Goal: Information Seeking & Learning: Understand process/instructions

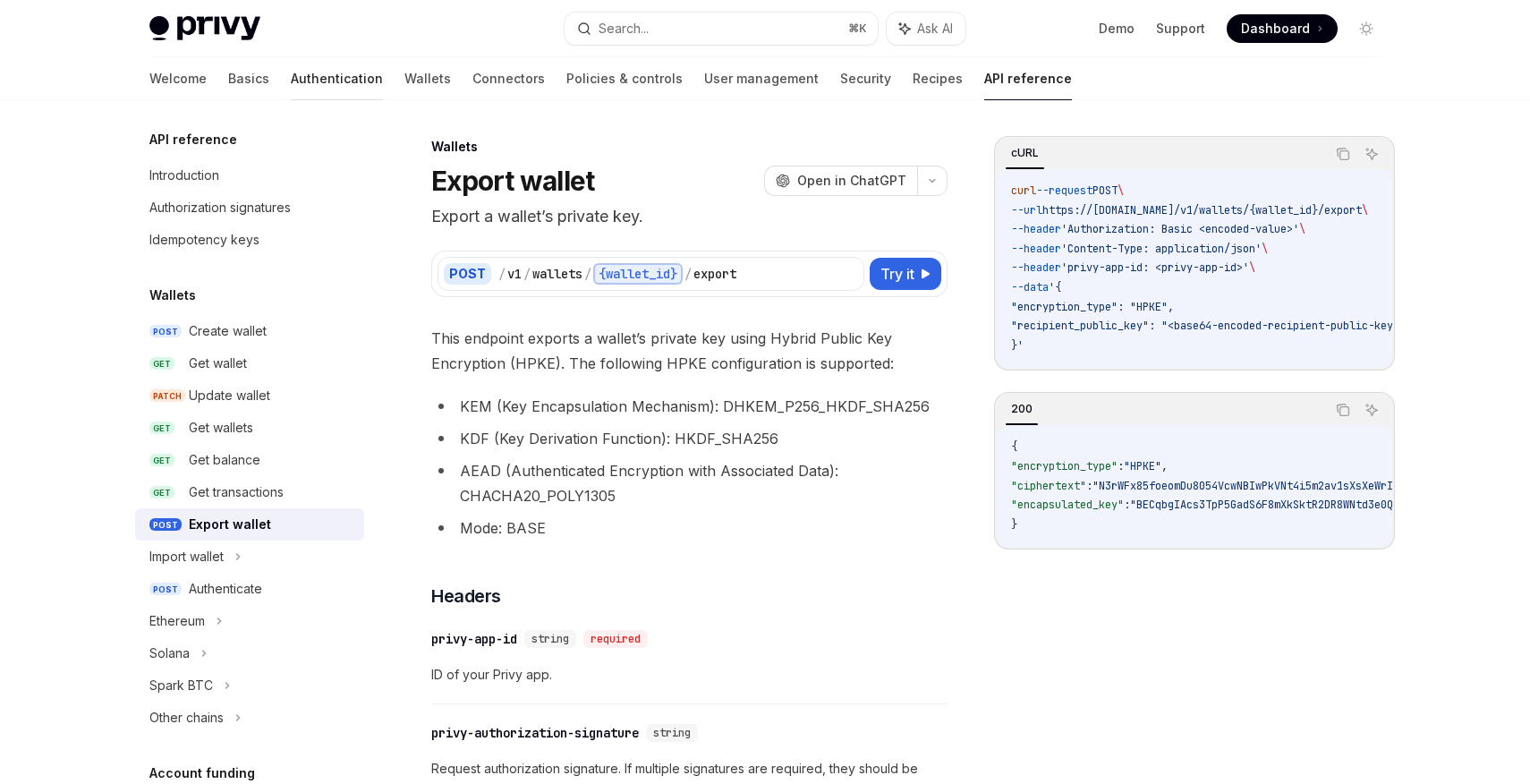
click at [291, 84] on link "Authentication" at bounding box center [337, 79] width 92 height 43
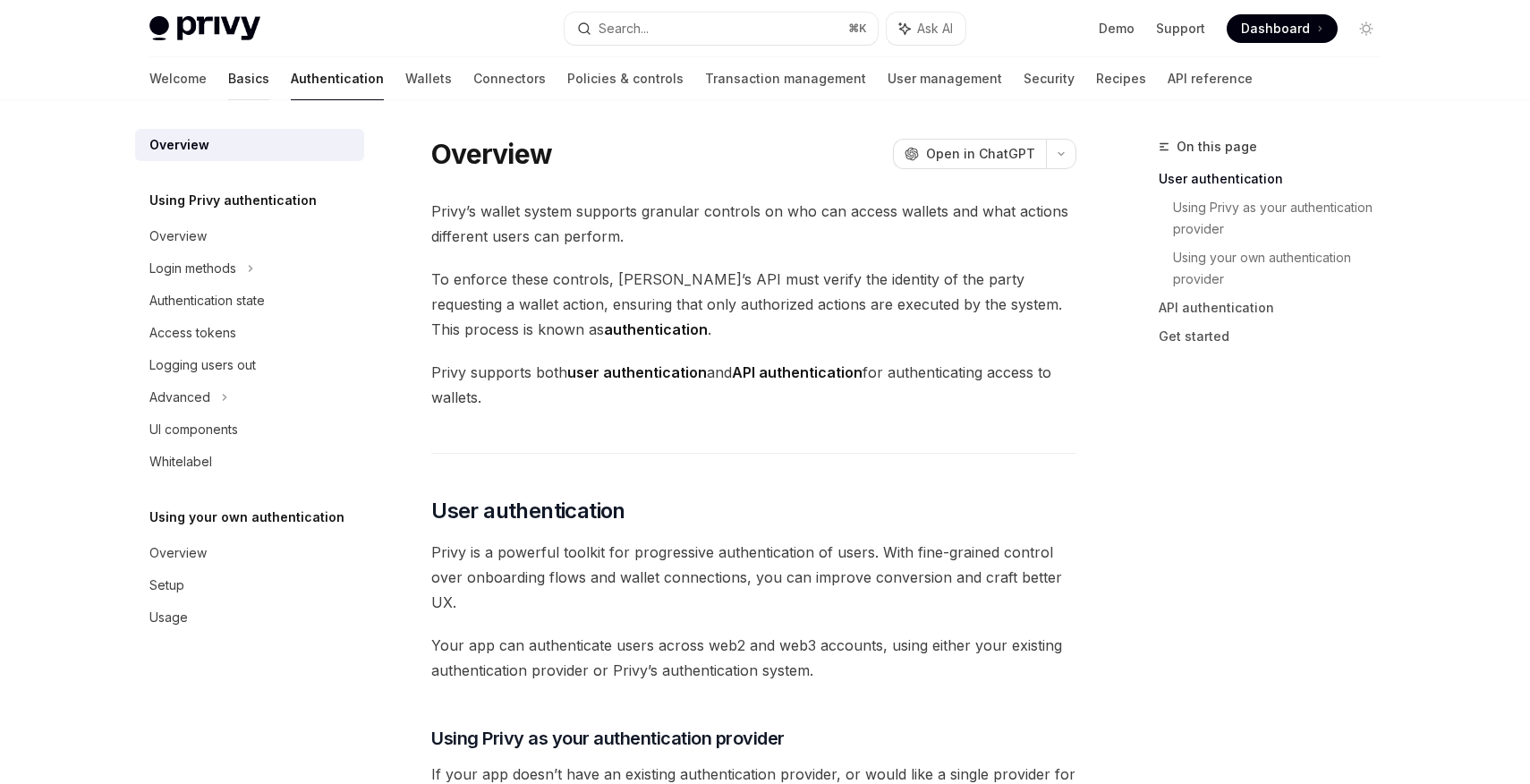
click at [228, 84] on link "Basics" at bounding box center [249, 79] width 41 height 43
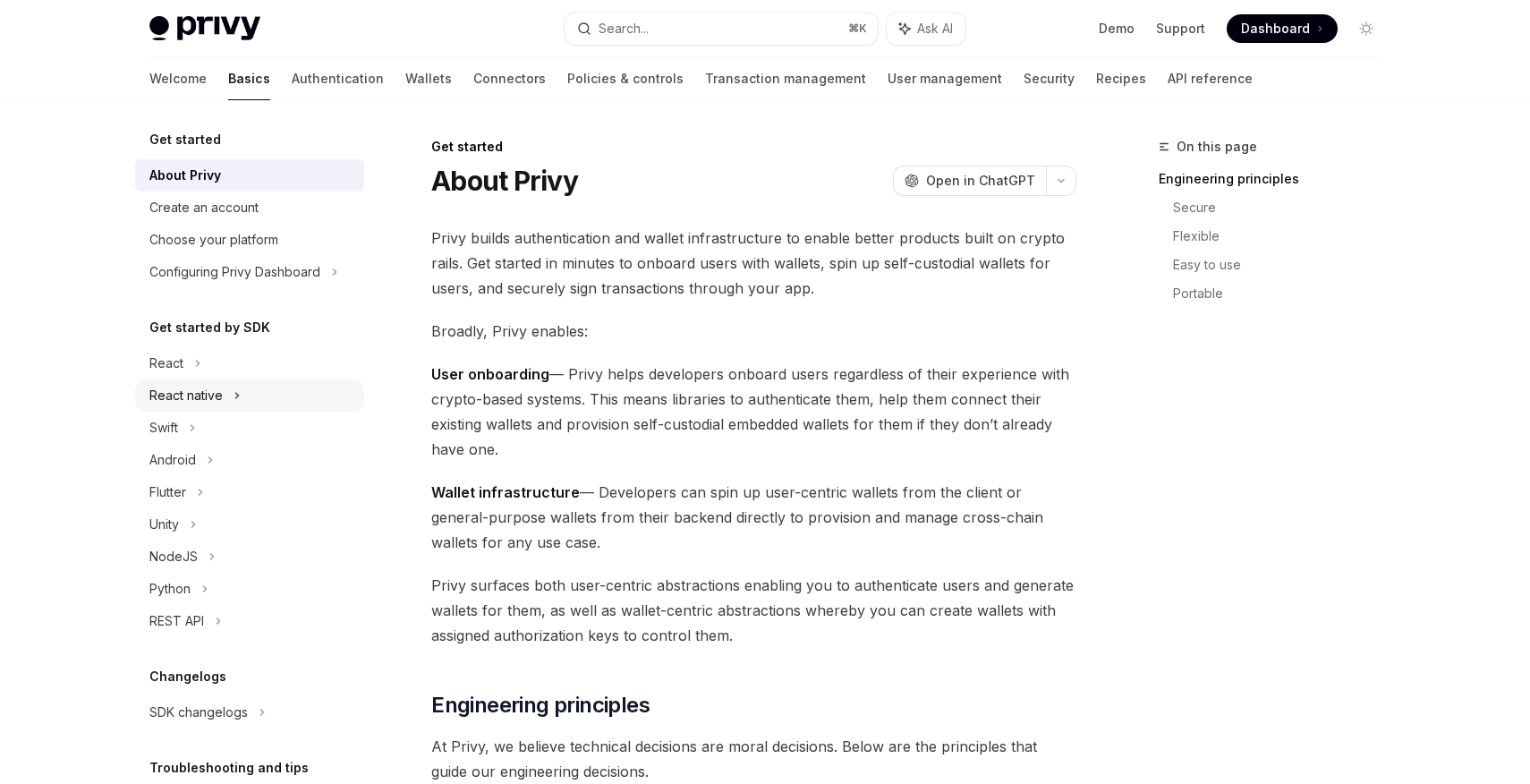
click at [213, 384] on div "React native" at bounding box center [249, 395] width 229 height 32
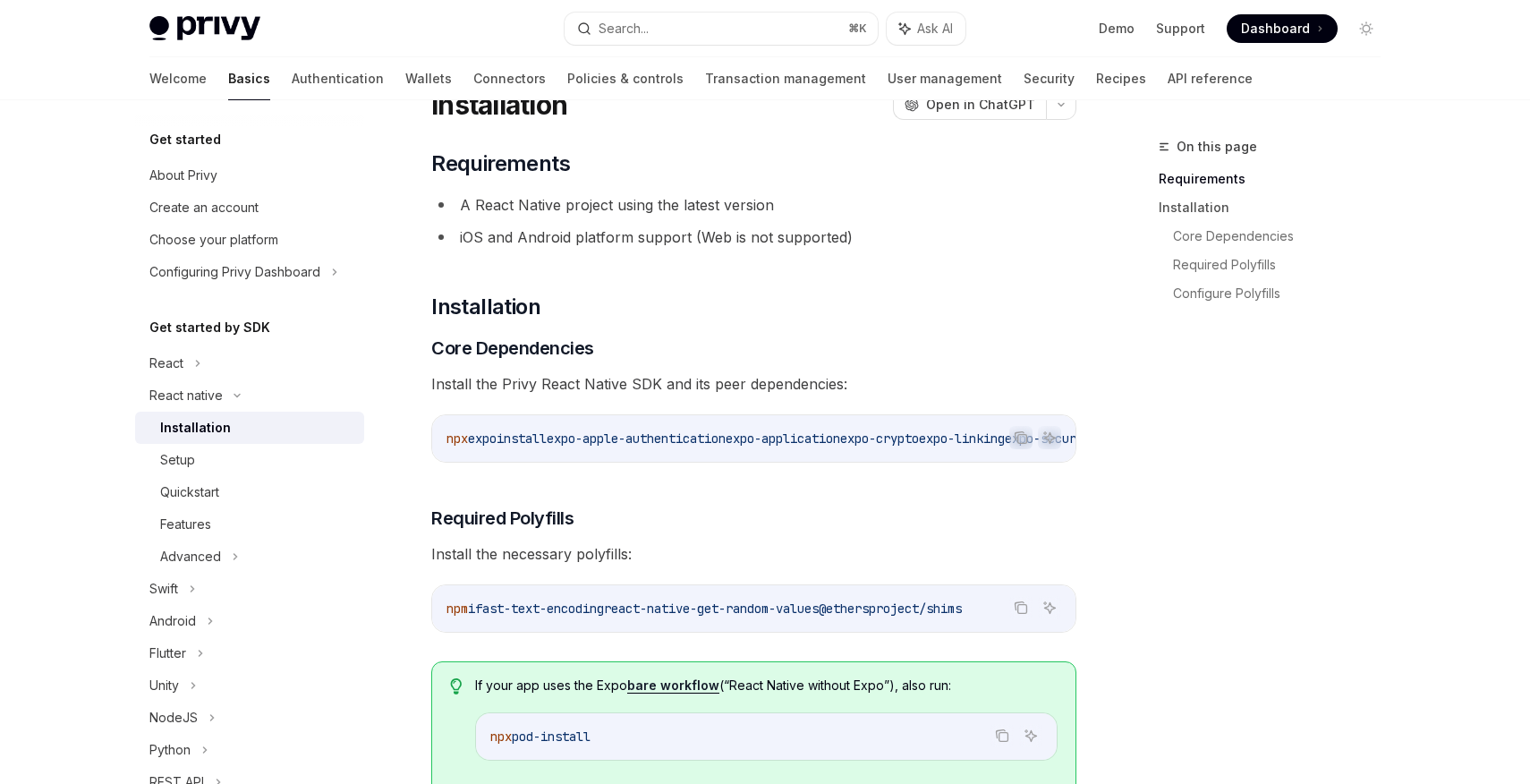
scroll to position [81, 0]
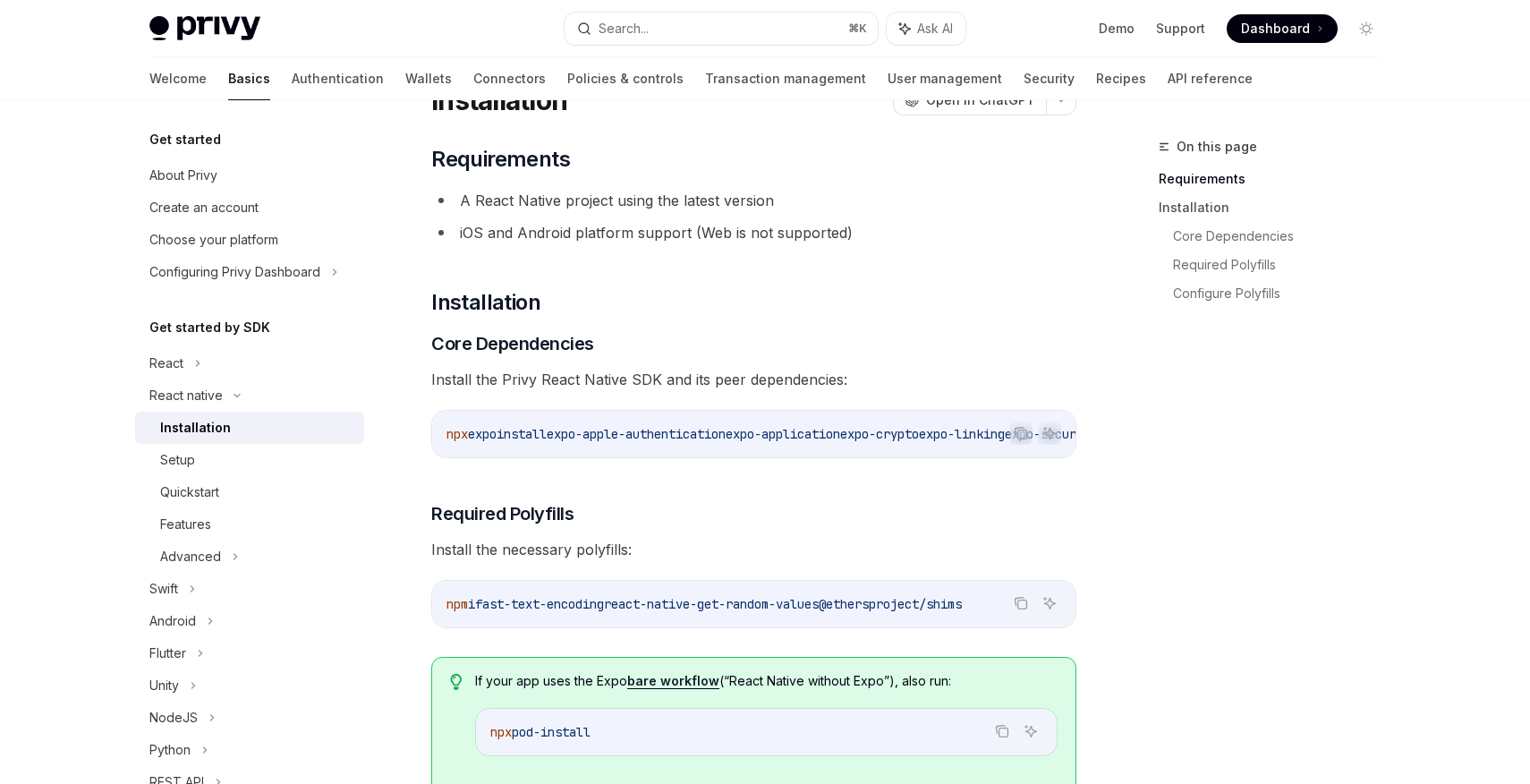
click at [706, 438] on span "expo-apple-authentication" at bounding box center [637, 434] width 179 height 16
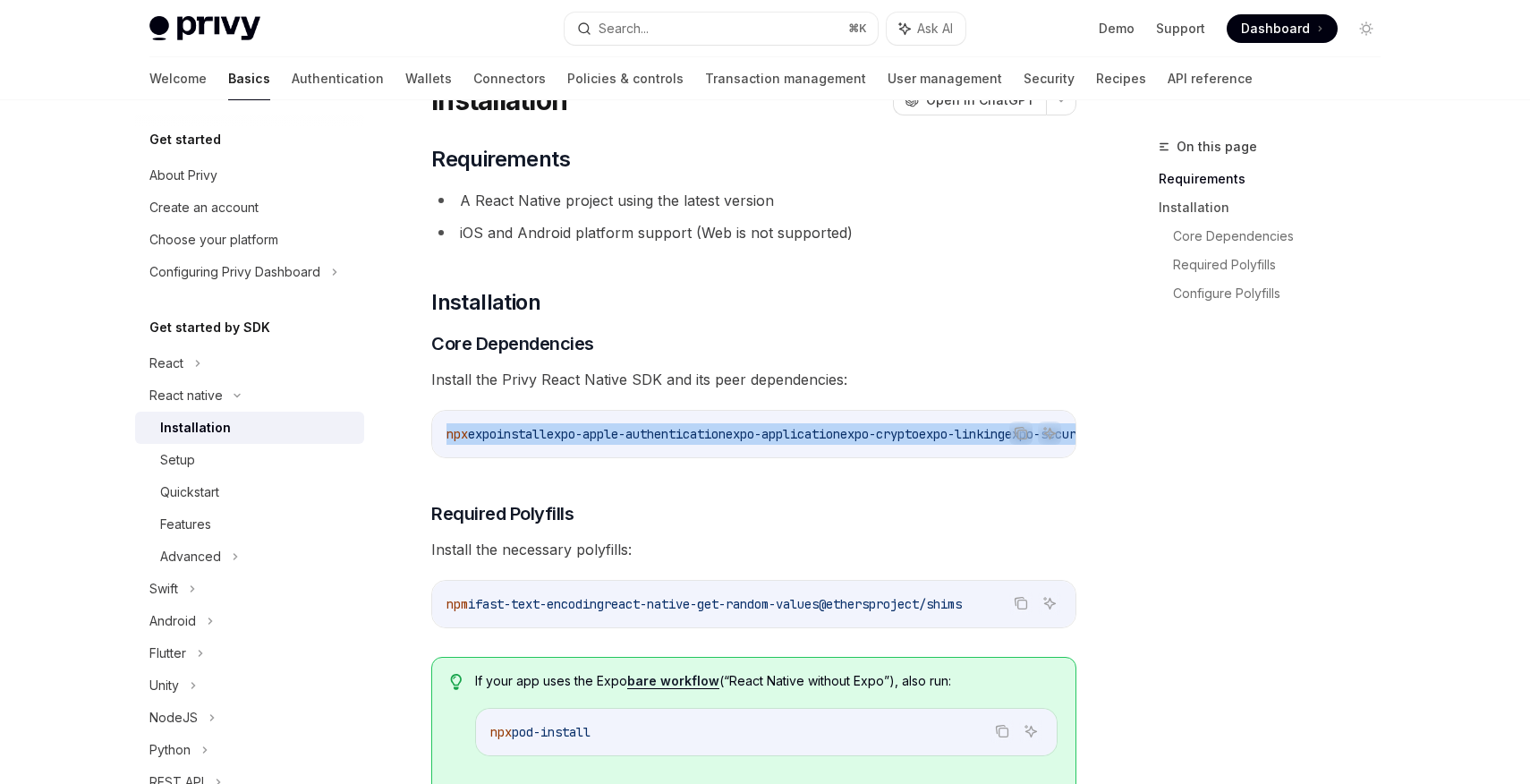
click at [706, 438] on span "expo-apple-authentication" at bounding box center [637, 434] width 179 height 16
copy div "npx expo install expo-apple-authentication expo-application expo-crypto expo-li…"
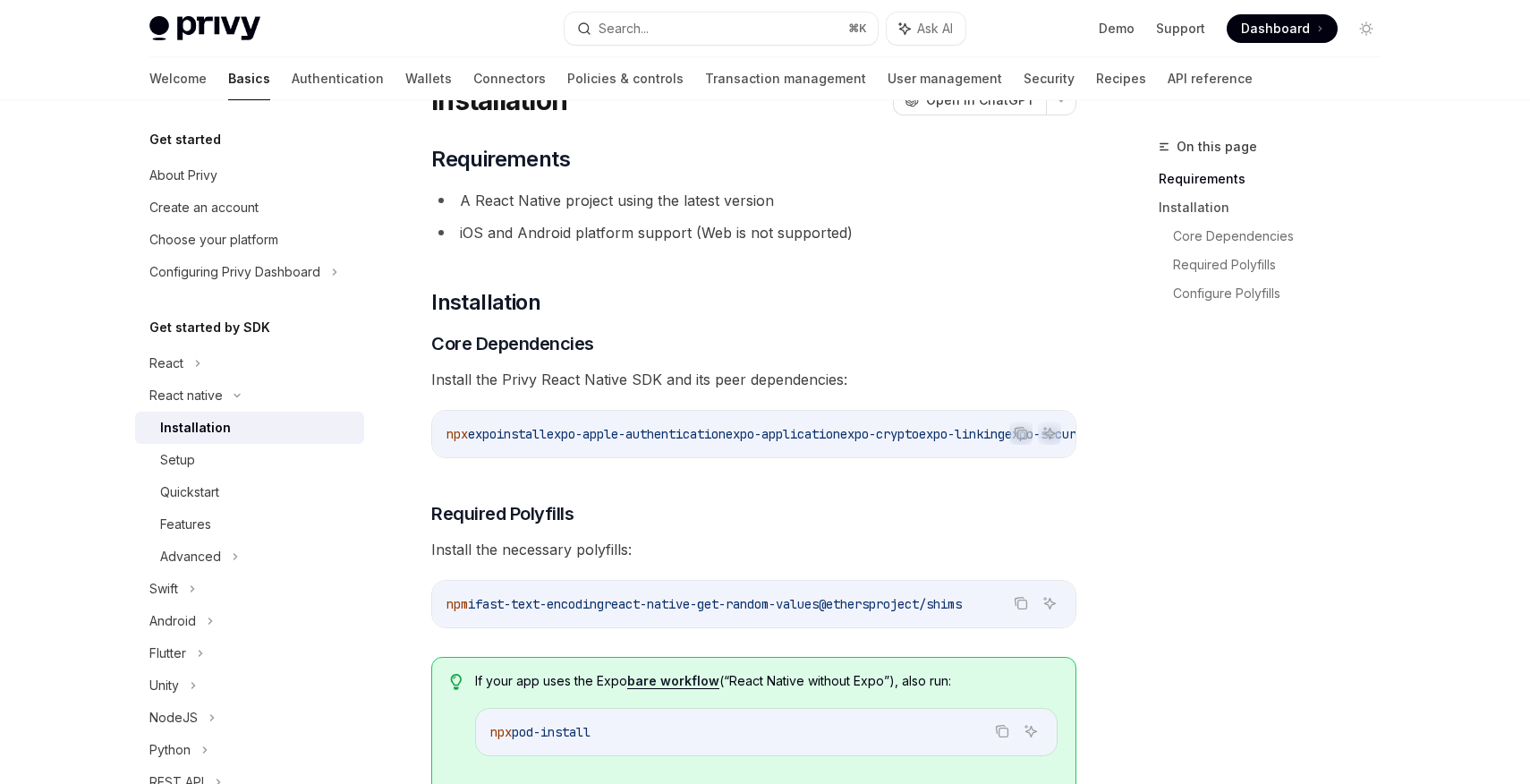
click at [604, 609] on span "fast-text-encoding" at bounding box center [539, 604] width 129 height 16
copy div "npm i fast-text-encoding react-native-get-random-values @ethersproject/shims"
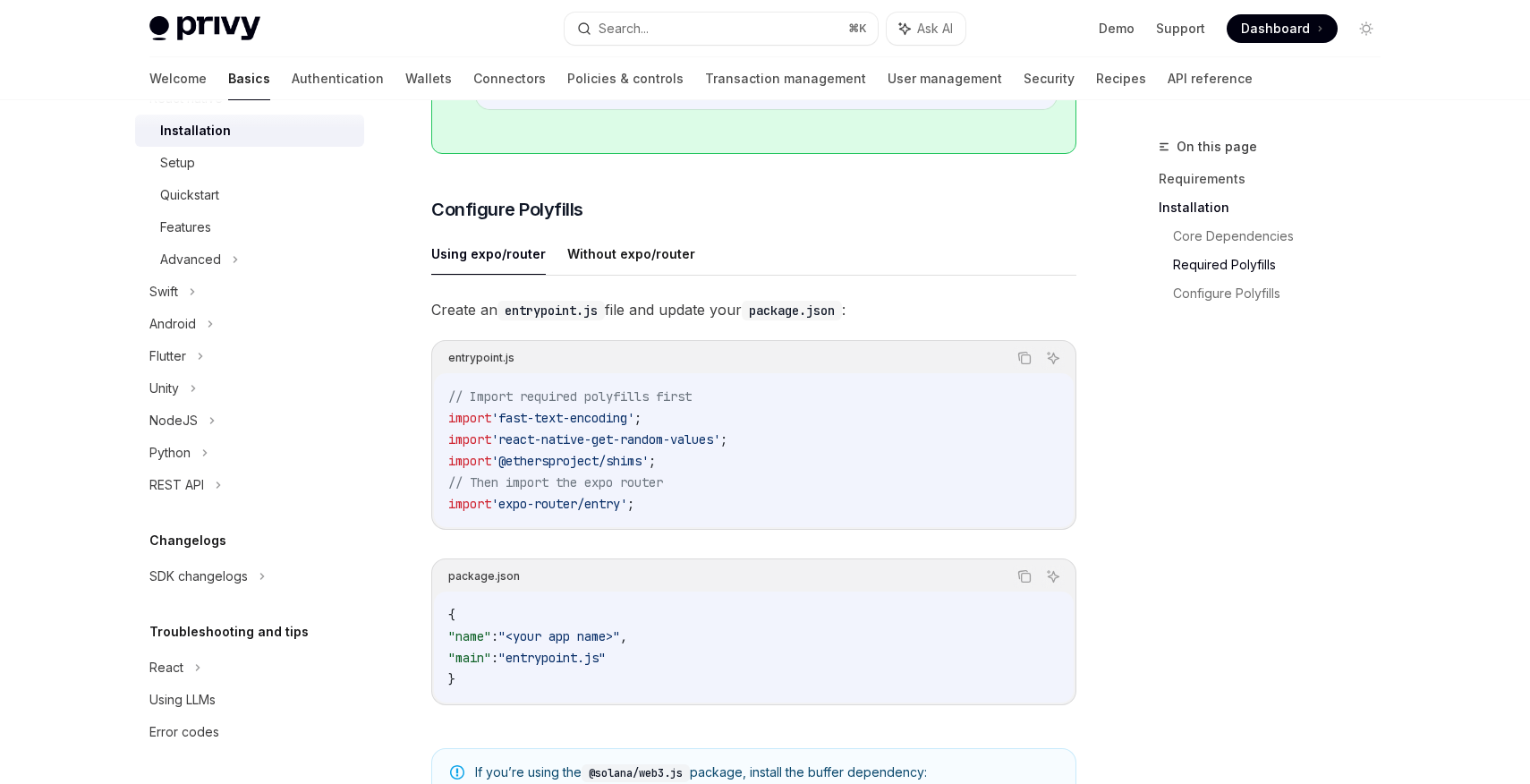
scroll to position [734, 0]
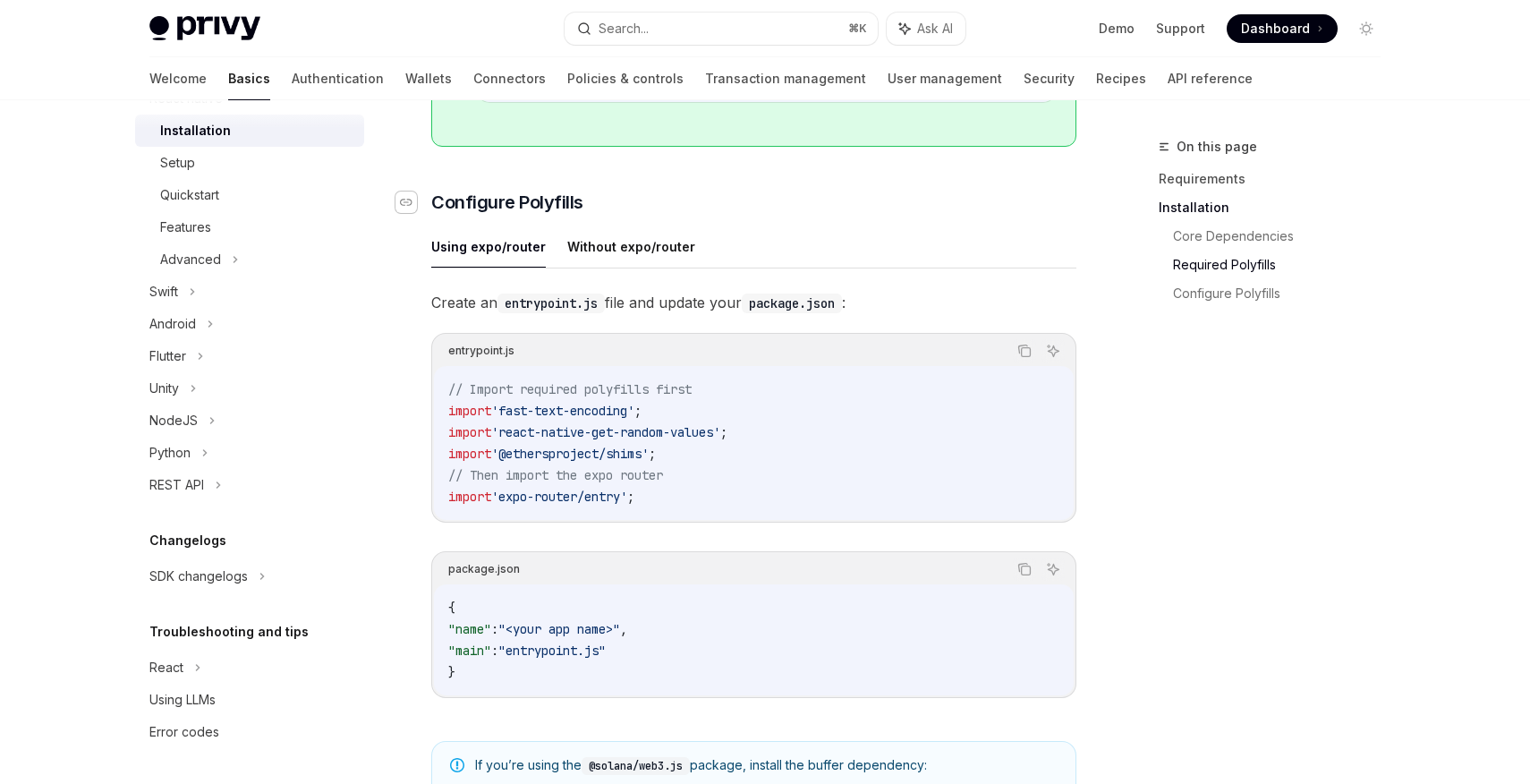
click at [413, 209] on div "Navigate to header" at bounding box center [406, 203] width 22 height 22
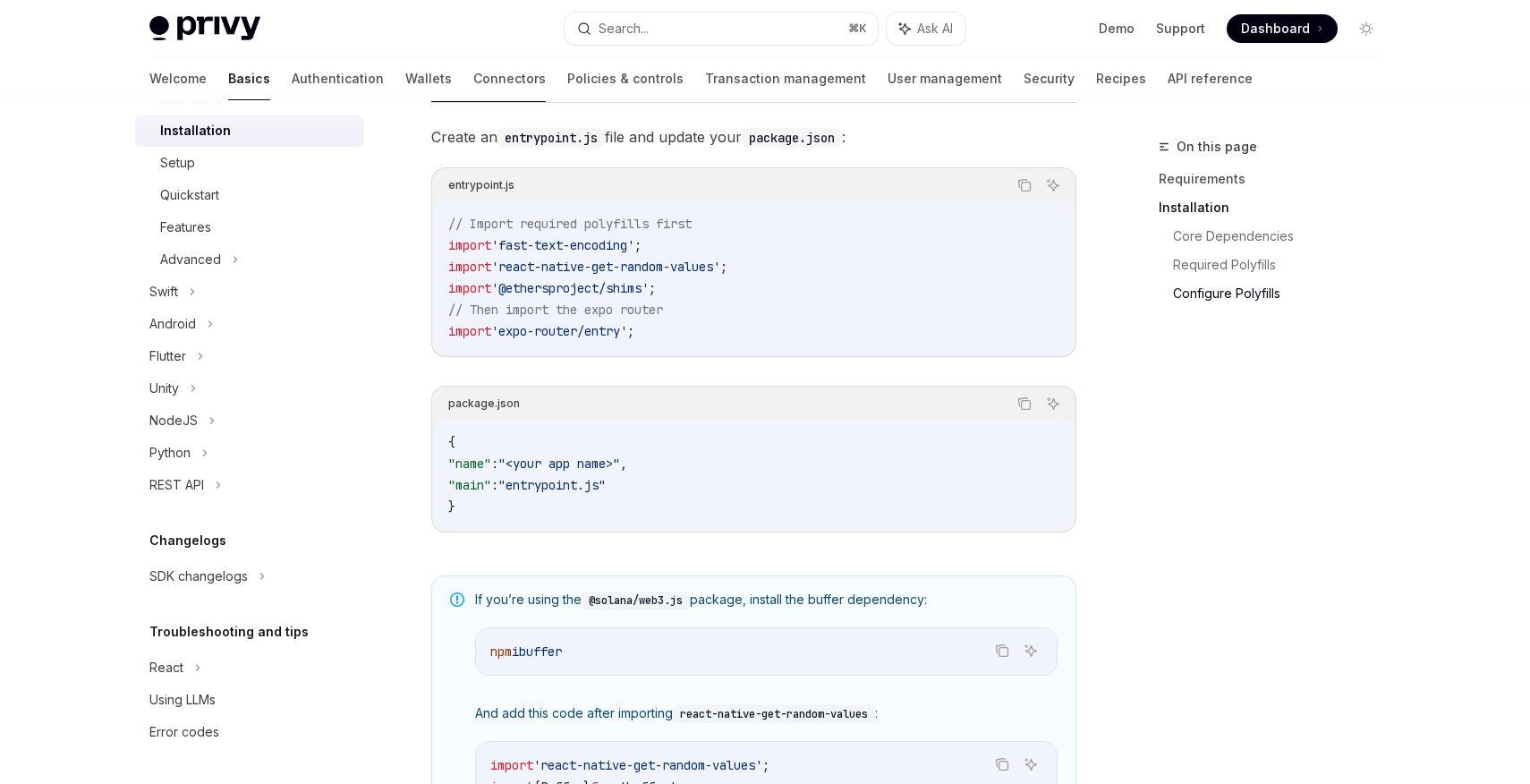
scroll to position [894, 0]
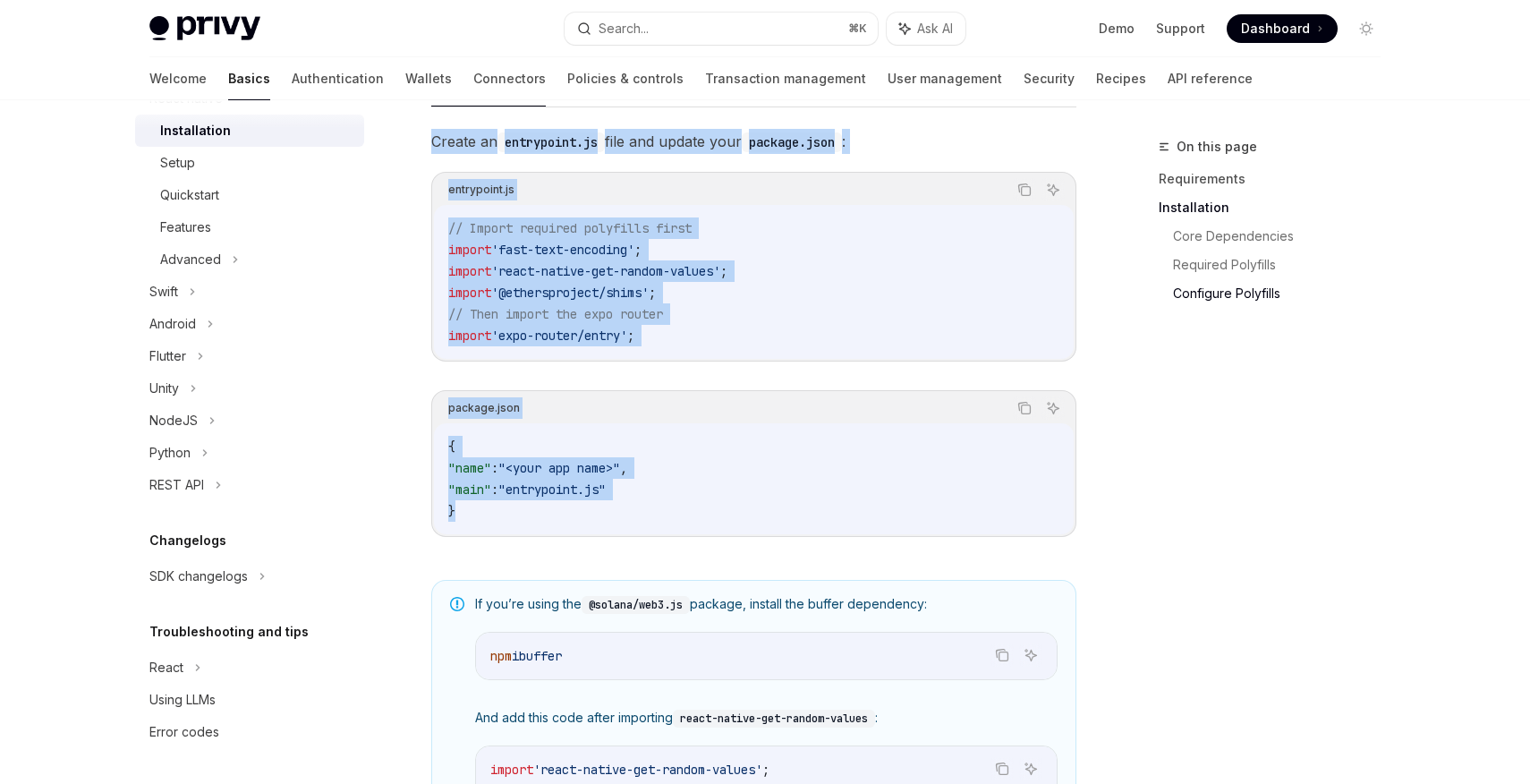
drag, startPoint x: 479, startPoint y: 515, endPoint x: 431, endPoint y: 155, distance: 363.2
click at [431, 155] on div "Create an entrypoint.js file and update your package.json : entrypoint.js Copy …" at bounding box center [754, 347] width 645 height 437
copy div "Create an entrypoint.js file and update your package.json : entrypoint.js Copy …"
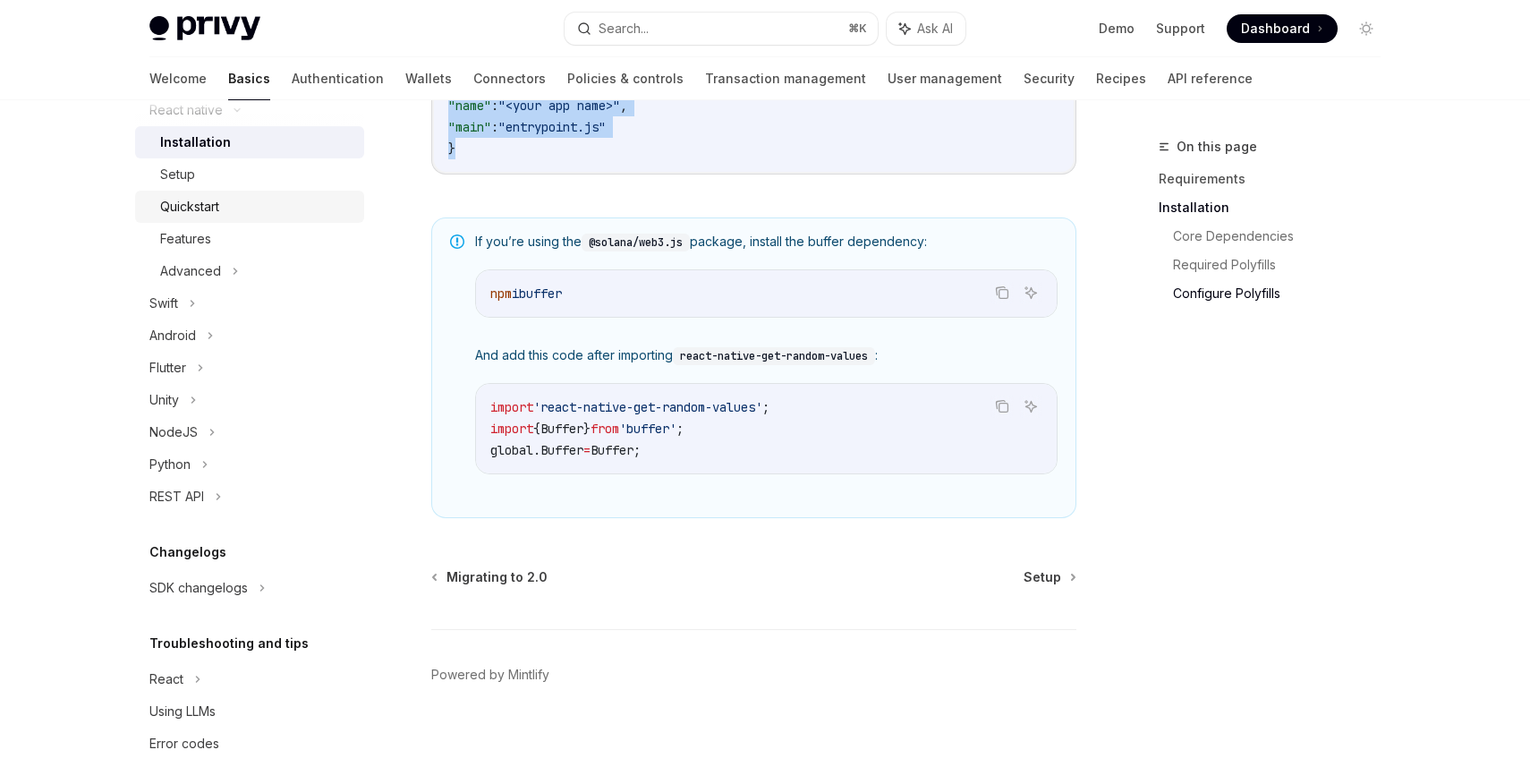
scroll to position [284, 0]
click at [183, 163] on link "Setup" at bounding box center [249, 175] width 229 height 32
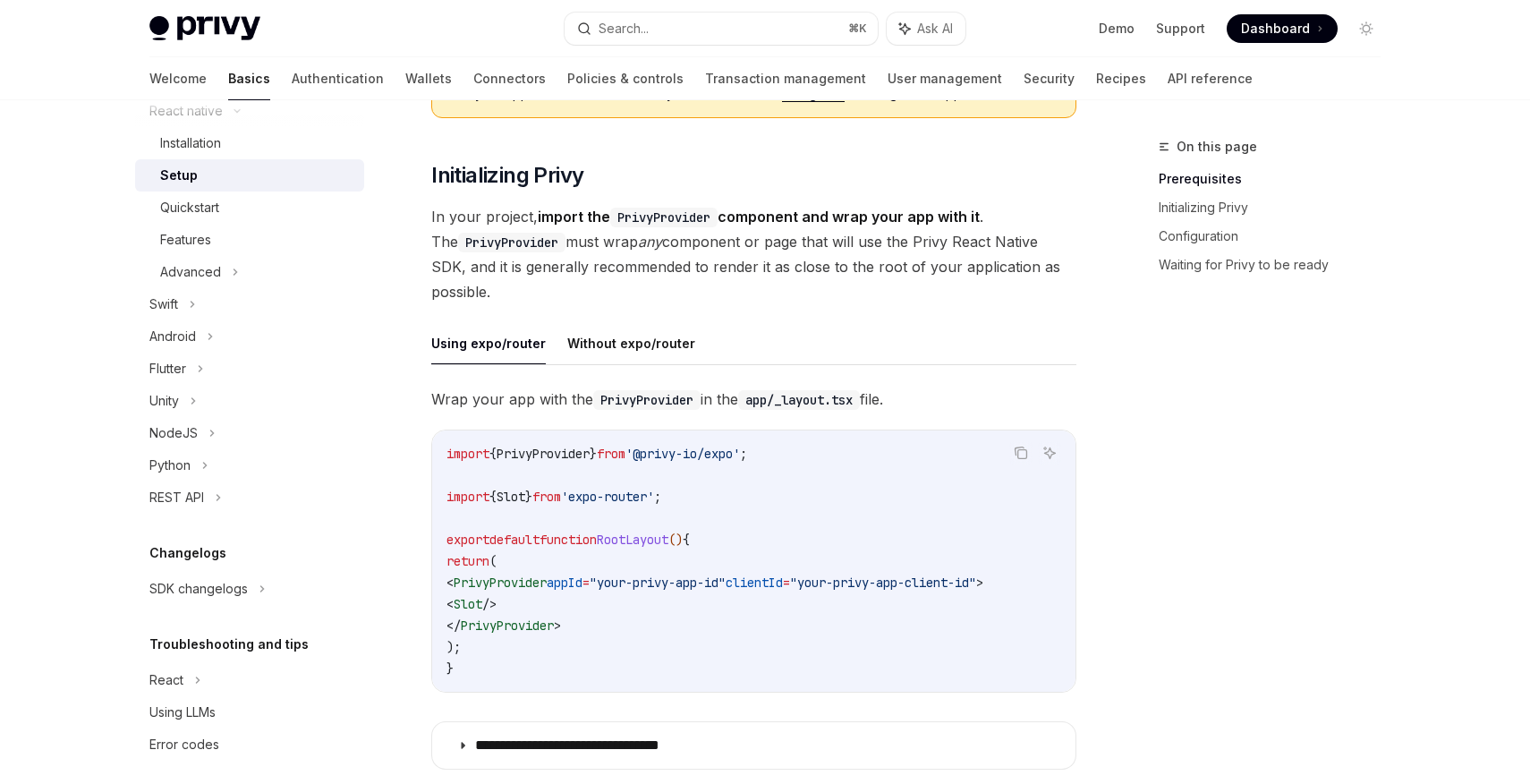
scroll to position [289, 0]
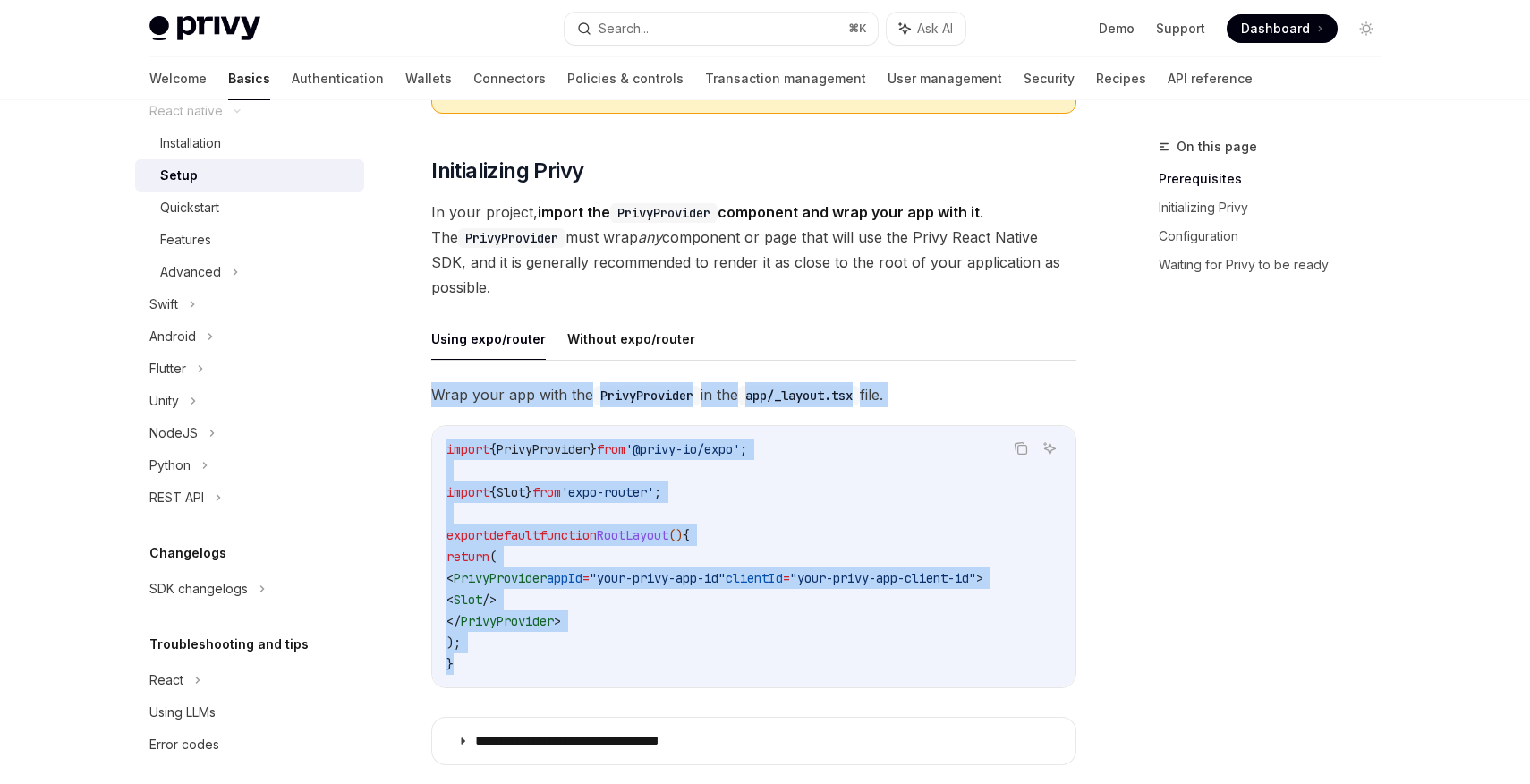
drag, startPoint x: 431, startPoint y: 395, endPoint x: 581, endPoint y: 660, distance: 304.5
click at [581, 660] on div "**********" at bounding box center [754, 578] width 645 height 393
copy div "Wrap your app with the PrivyProvider in the app/_layout.tsx file. Copy Ask AI i…"
click at [217, 251] on link "Features" at bounding box center [249, 239] width 229 height 32
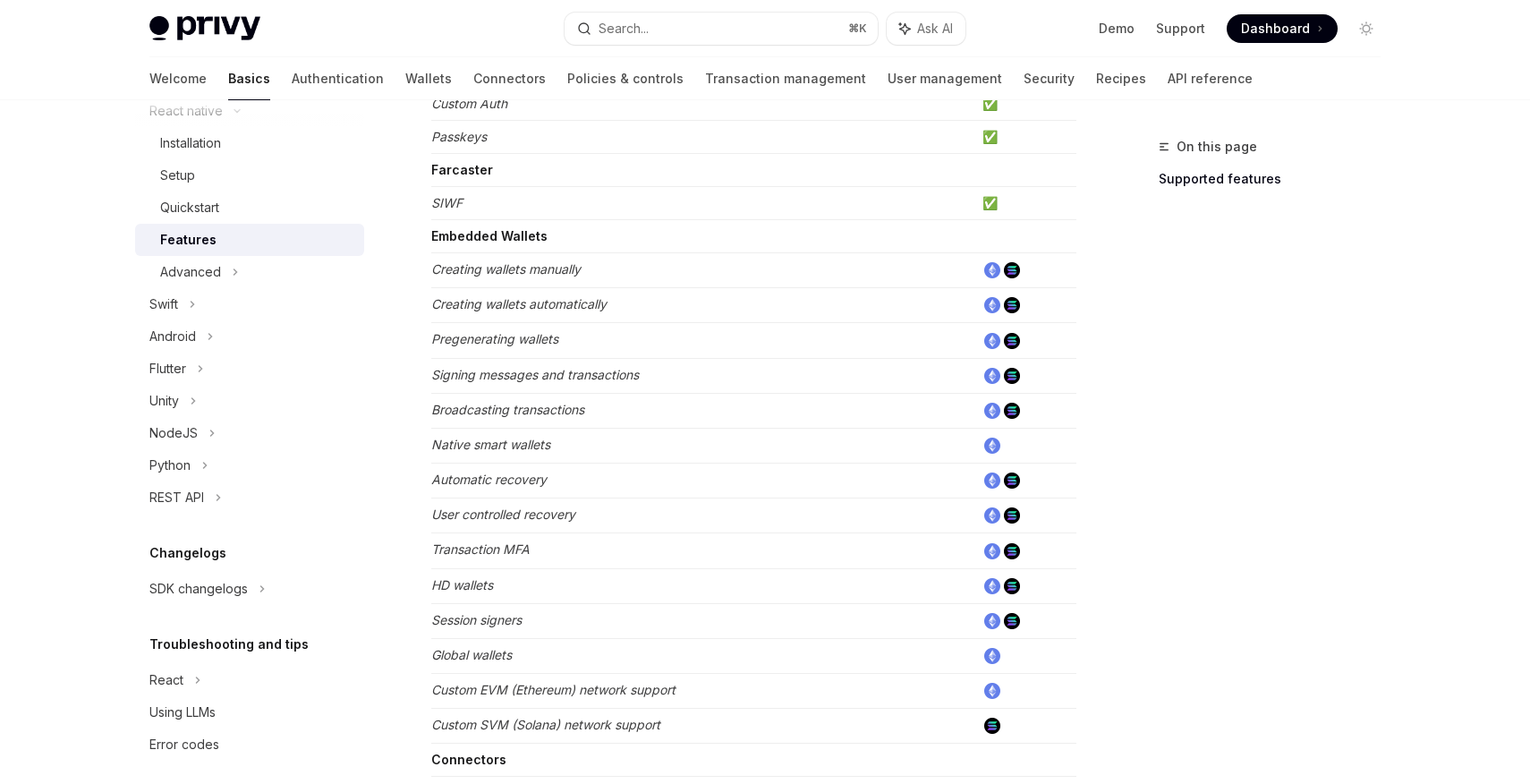
scroll to position [706, 0]
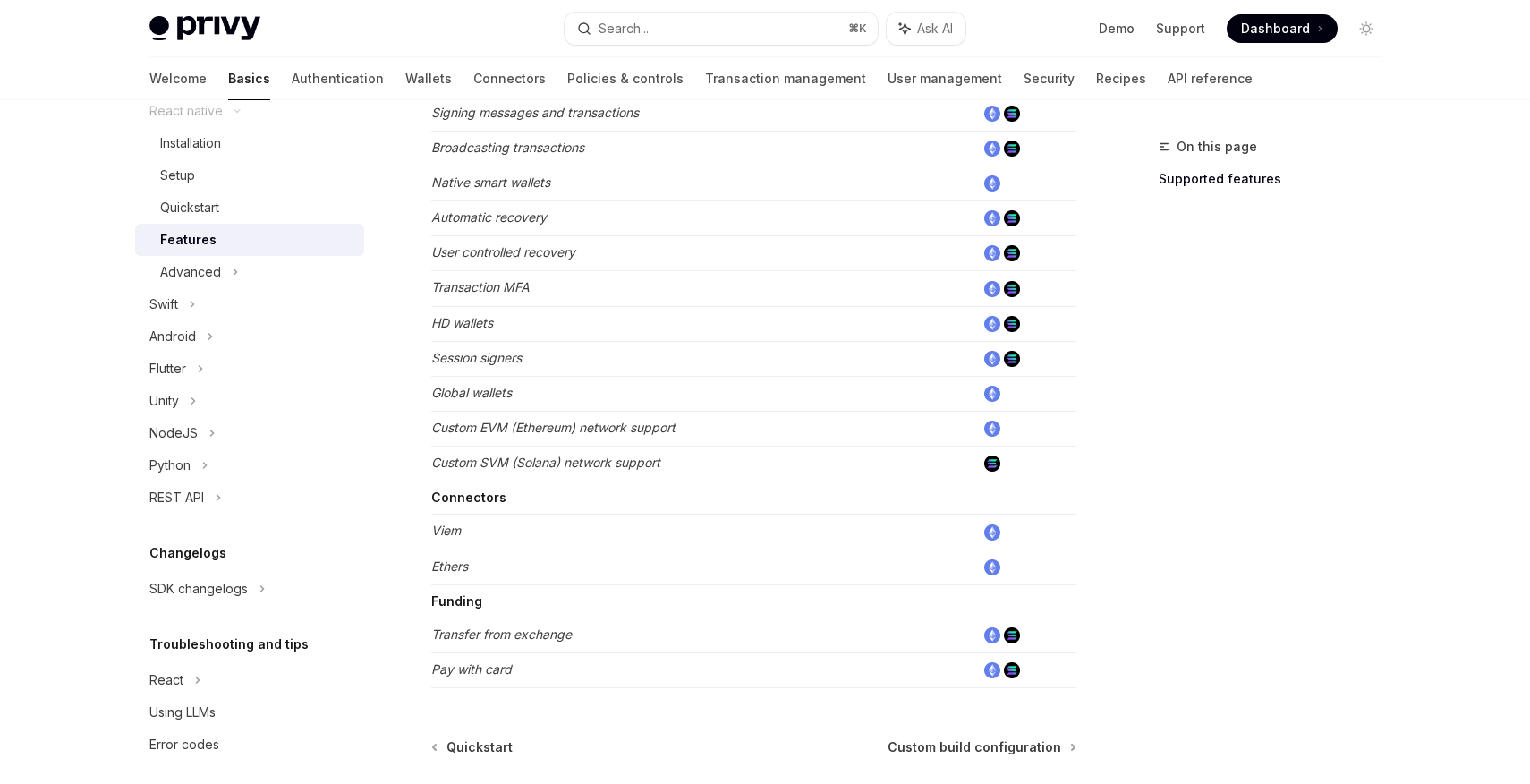
click at [704, 476] on td "Custom SVM (Solana) network support" at bounding box center [703, 463] width 544 height 34
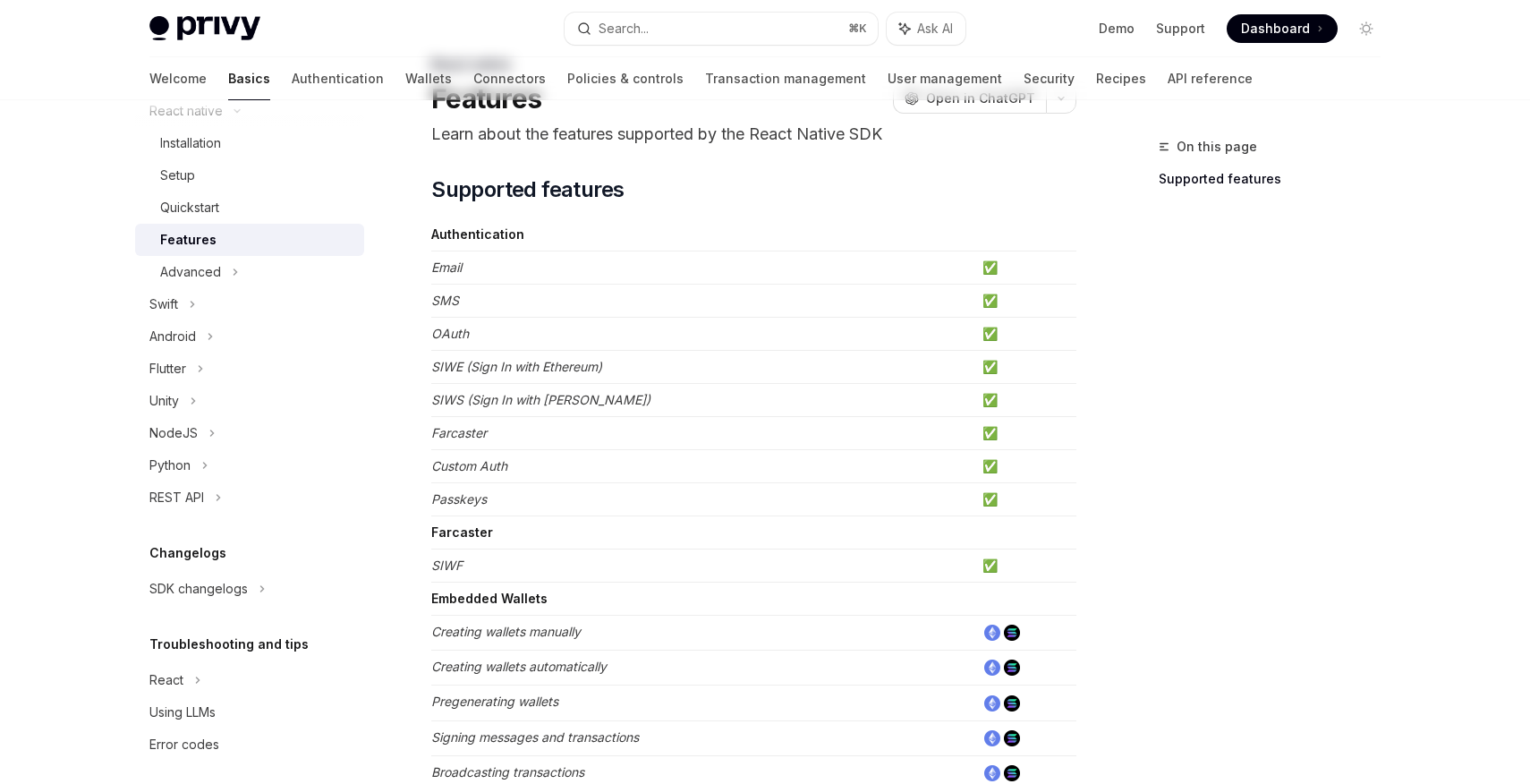
scroll to position [0, 0]
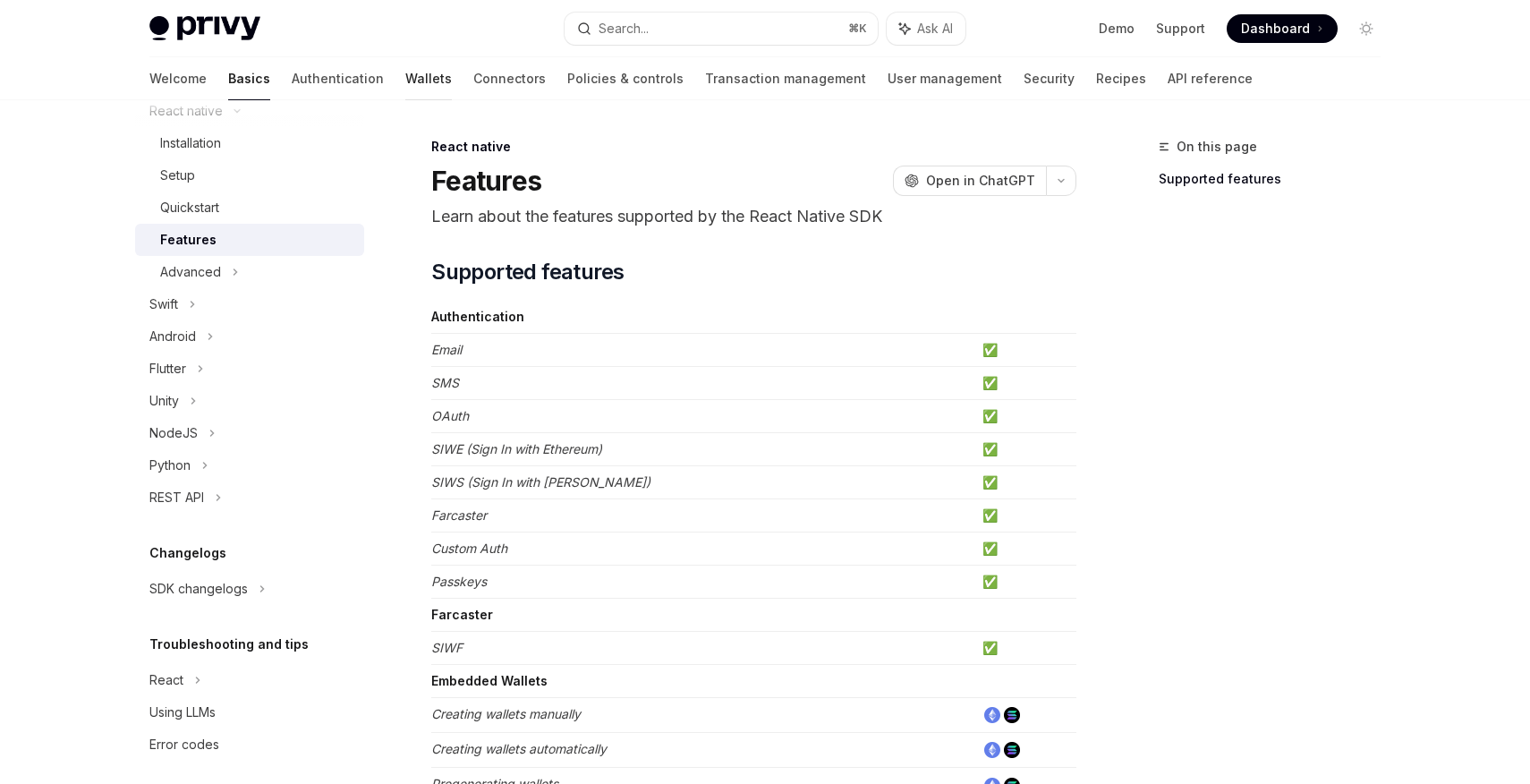
click at [405, 74] on link "Wallets" at bounding box center [428, 79] width 46 height 43
type textarea "*"
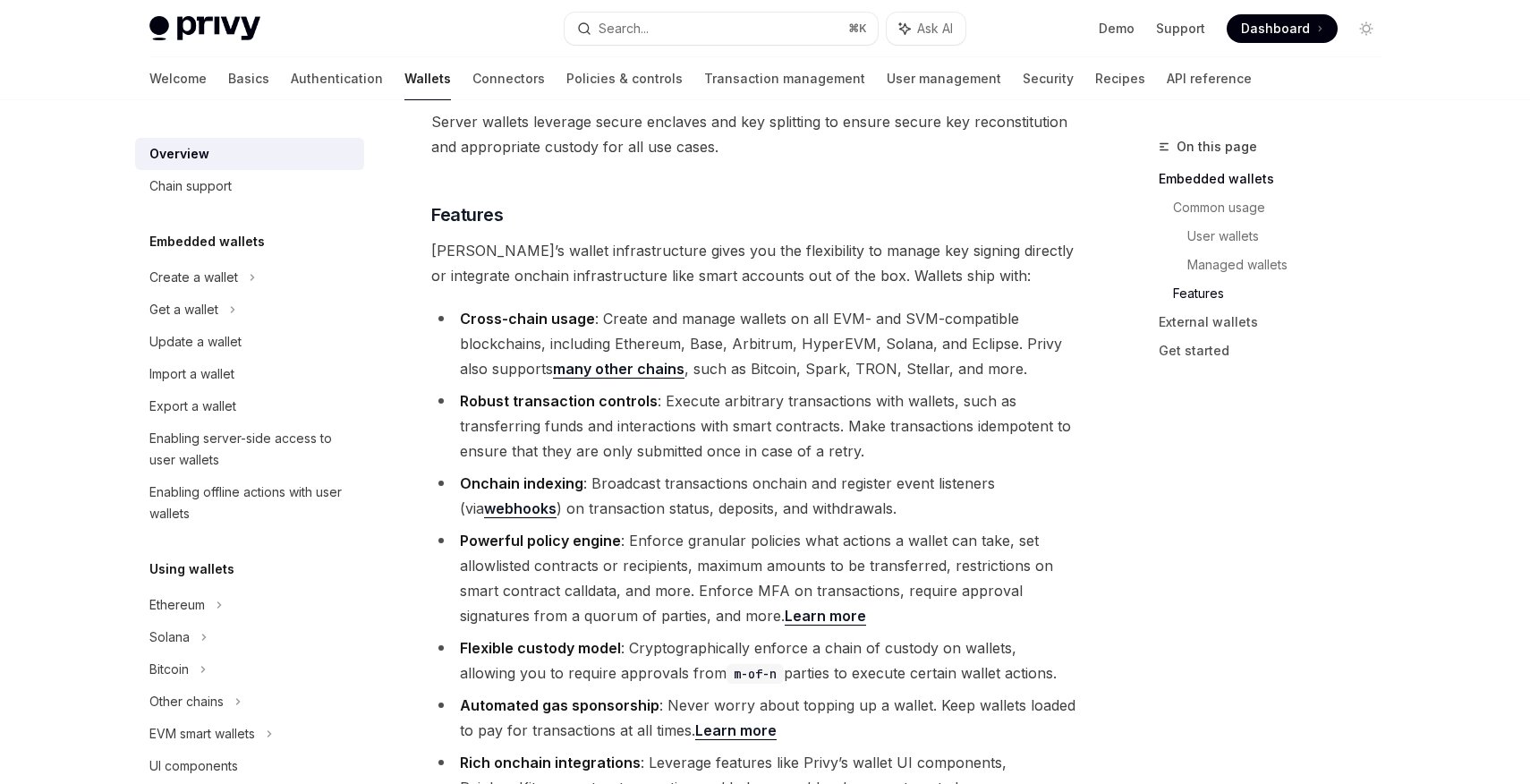
scroll to position [1981, 0]
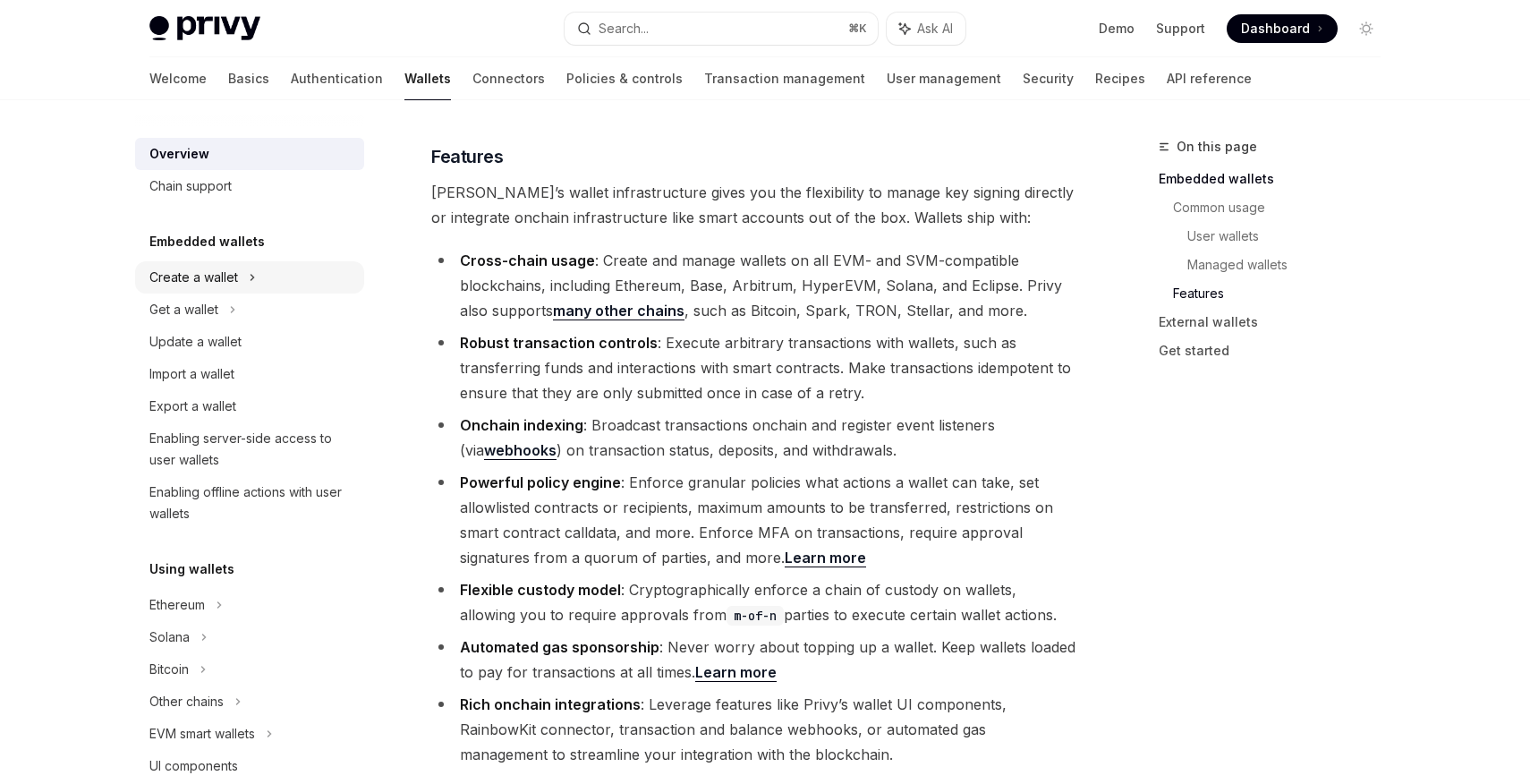
click at [257, 279] on div "Create a wallet" at bounding box center [249, 277] width 229 height 32
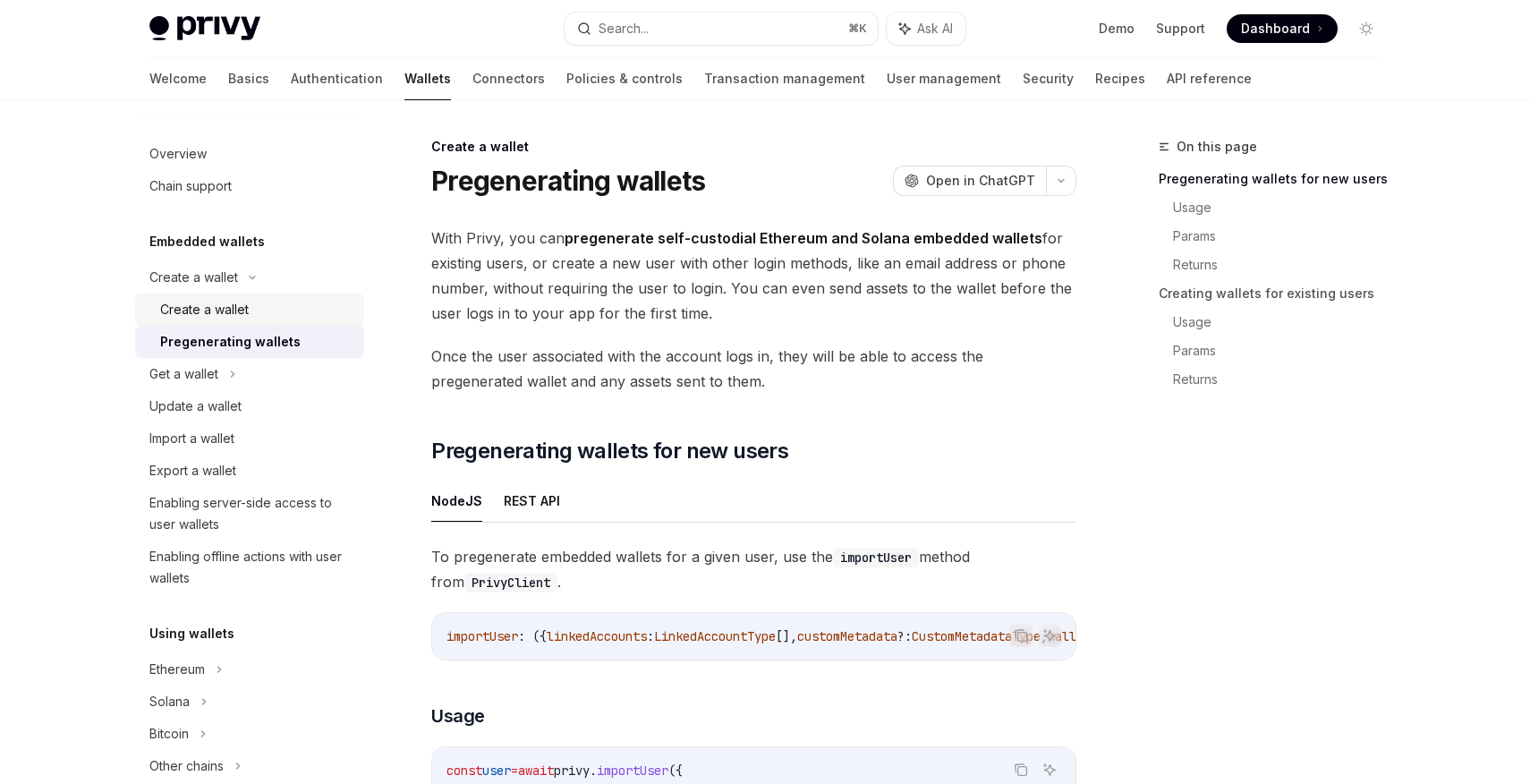
click at [224, 312] on div "Create a wallet" at bounding box center [205, 310] width 89 height 22
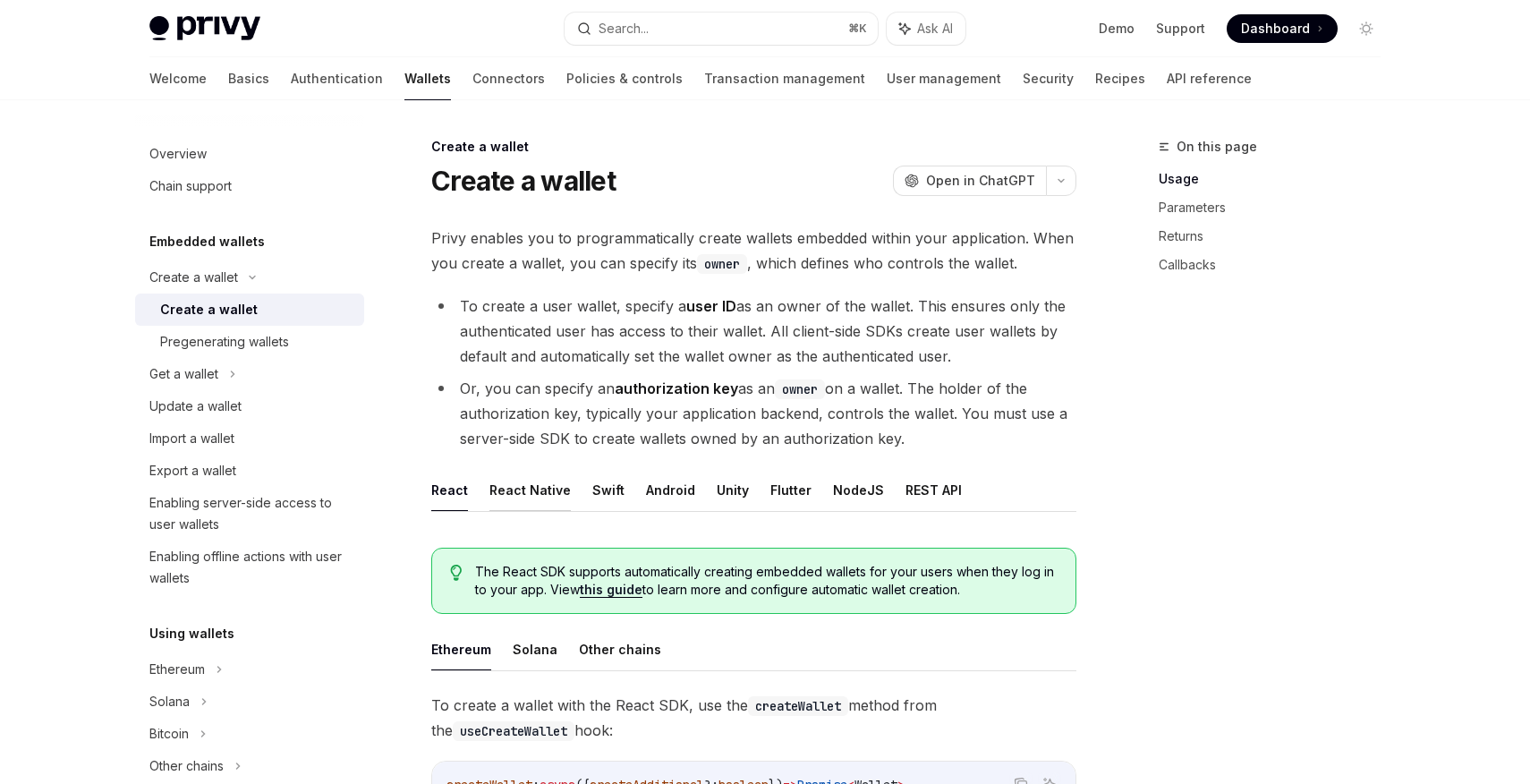
click at [553, 481] on button "React Native" at bounding box center [529, 490] width 82 height 42
type textarea "*"
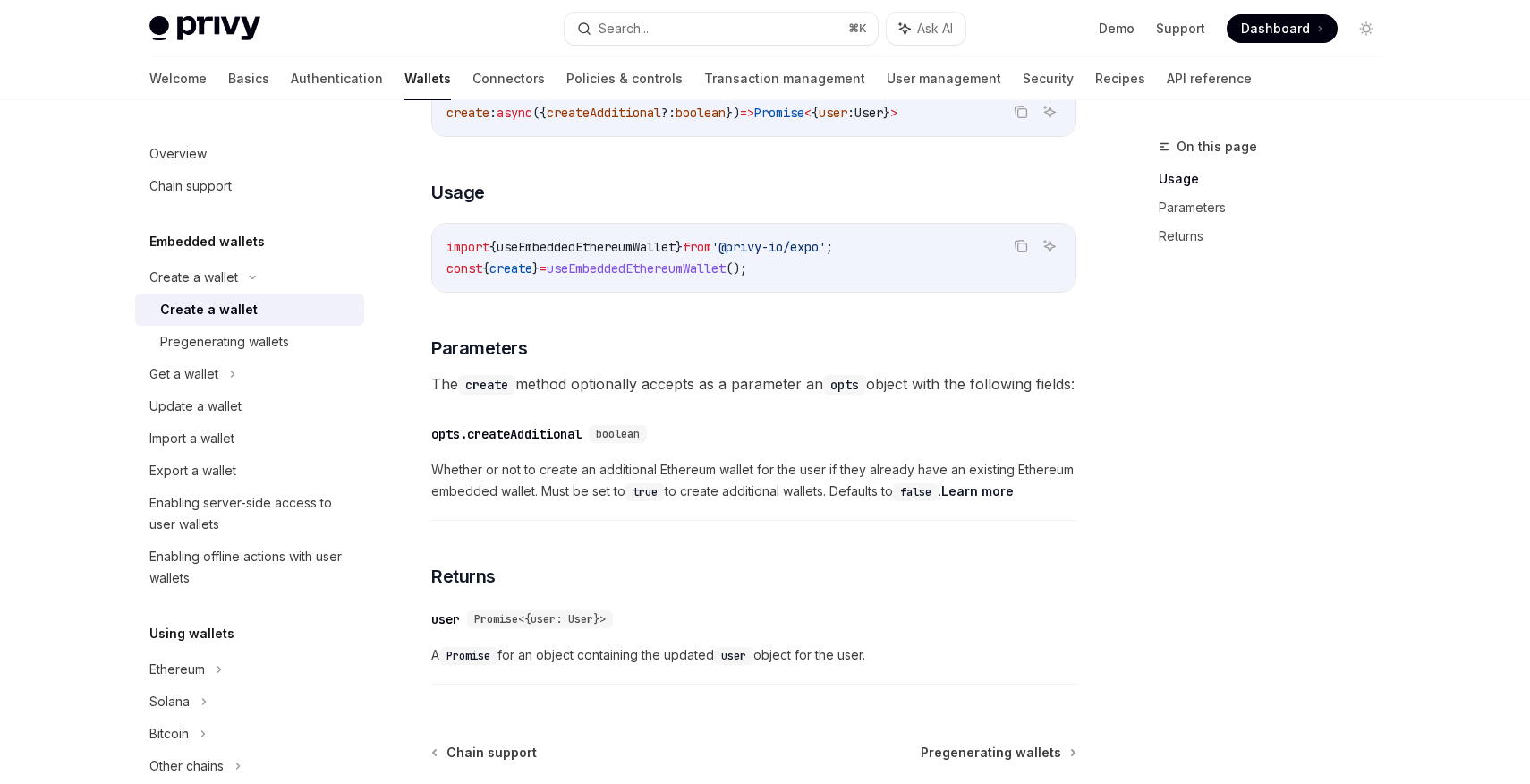
scroll to position [558, 0]
